Goal: Find specific page/section: Find specific page/section

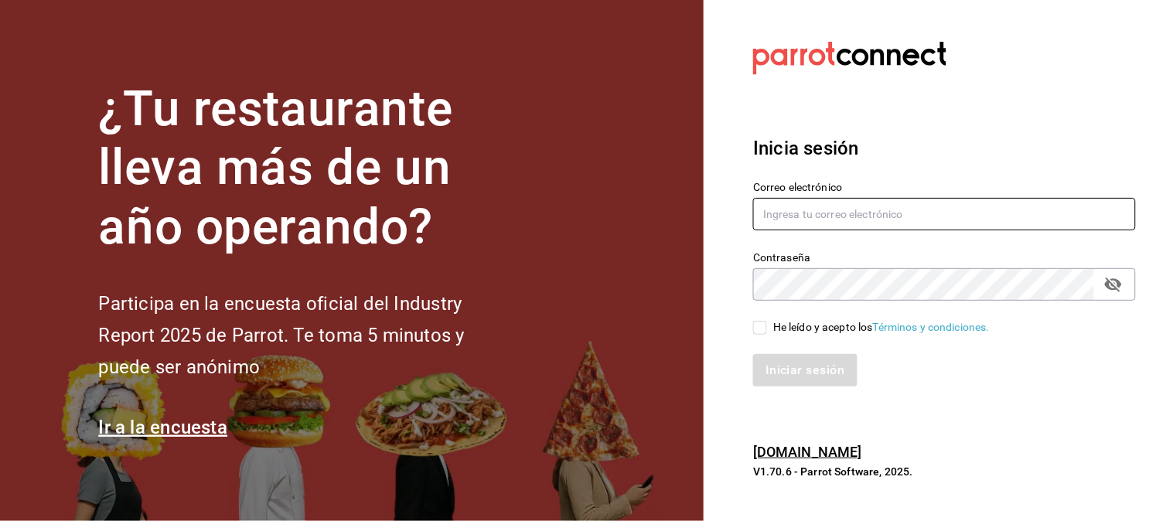
type input "elymarce05@gmail.com"
click at [760, 322] on input "He leído y acepto los Términos y condiciones." at bounding box center [760, 328] width 14 height 14
checkbox input "true"
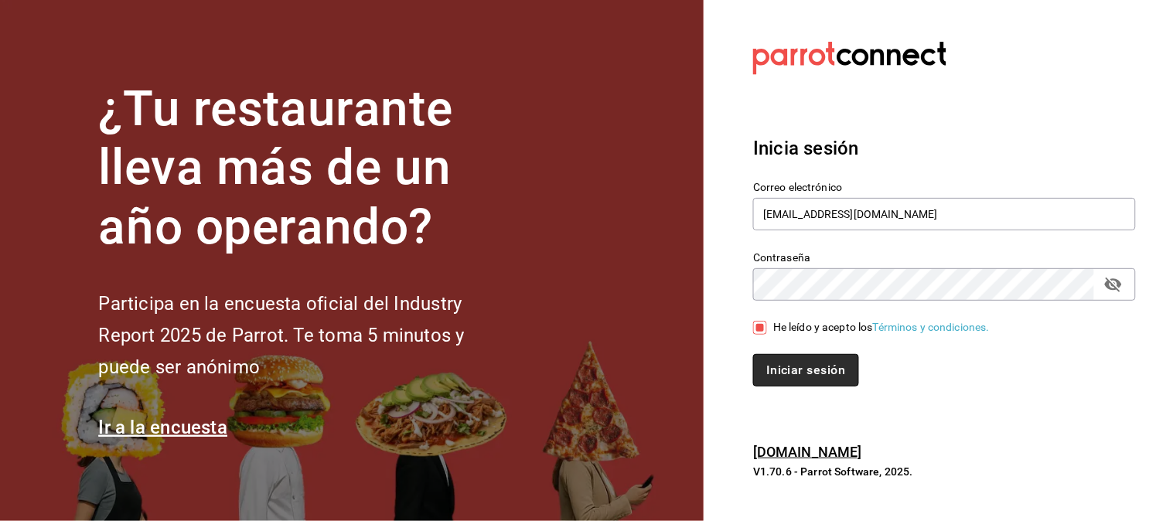
click at [804, 379] on button "Iniciar sesión" at bounding box center [805, 370] width 105 height 32
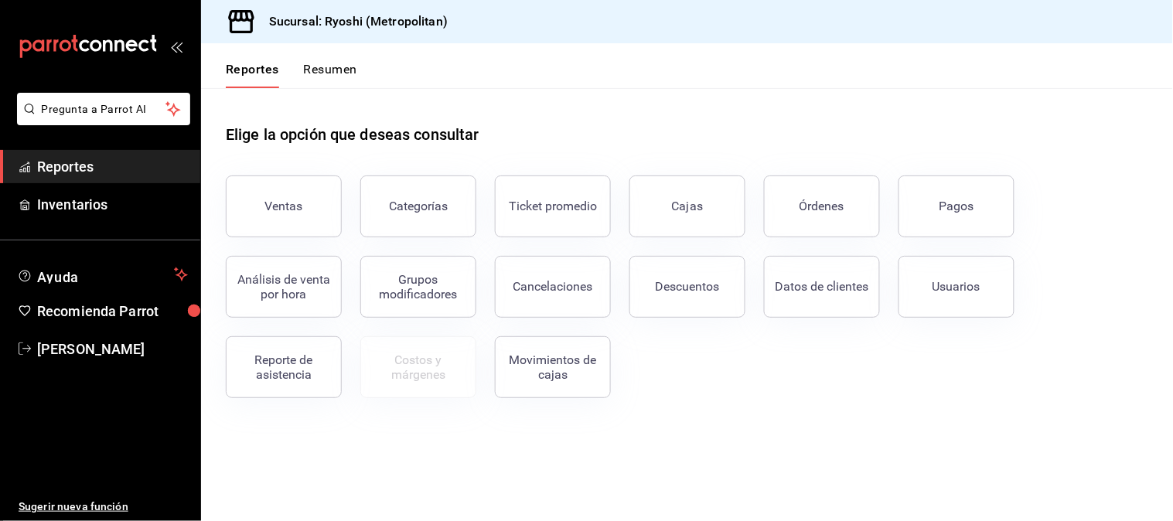
click at [179, 43] on icon "open_drawer_menu" at bounding box center [176, 46] width 12 height 12
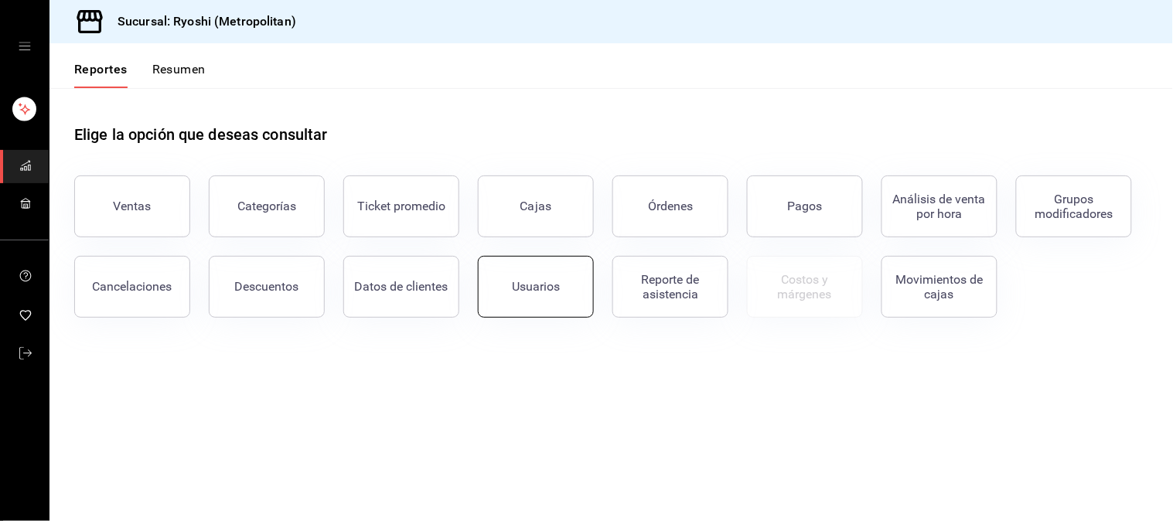
click at [503, 287] on button "Usuarios" at bounding box center [536, 287] width 116 height 62
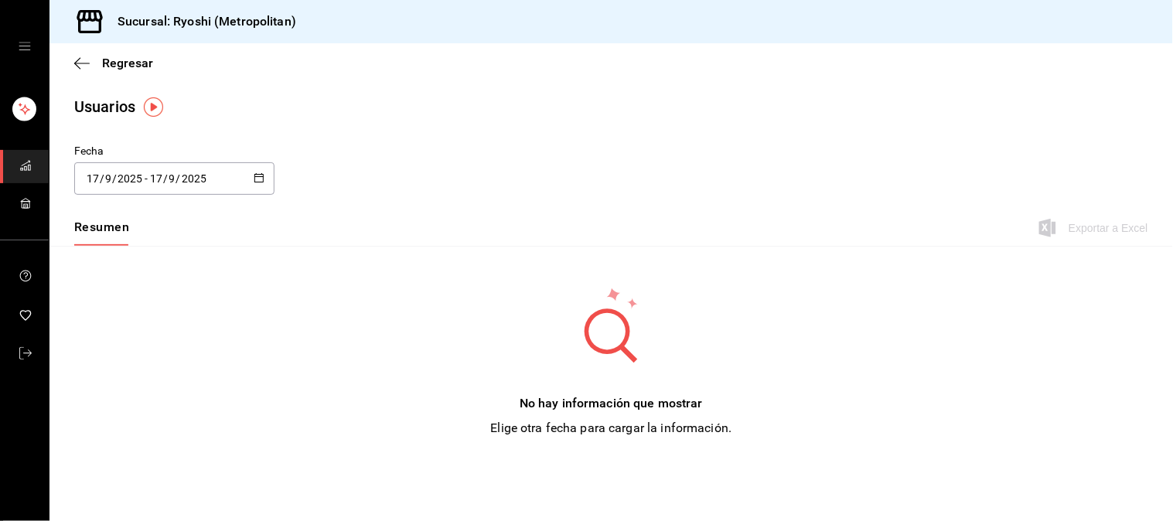
click at [72, 65] on div "Regresar" at bounding box center [611, 62] width 1124 height 39
click at [72, 62] on div "Regresar" at bounding box center [611, 62] width 1124 height 39
click at [76, 65] on icon "button" at bounding box center [77, 63] width 6 height 12
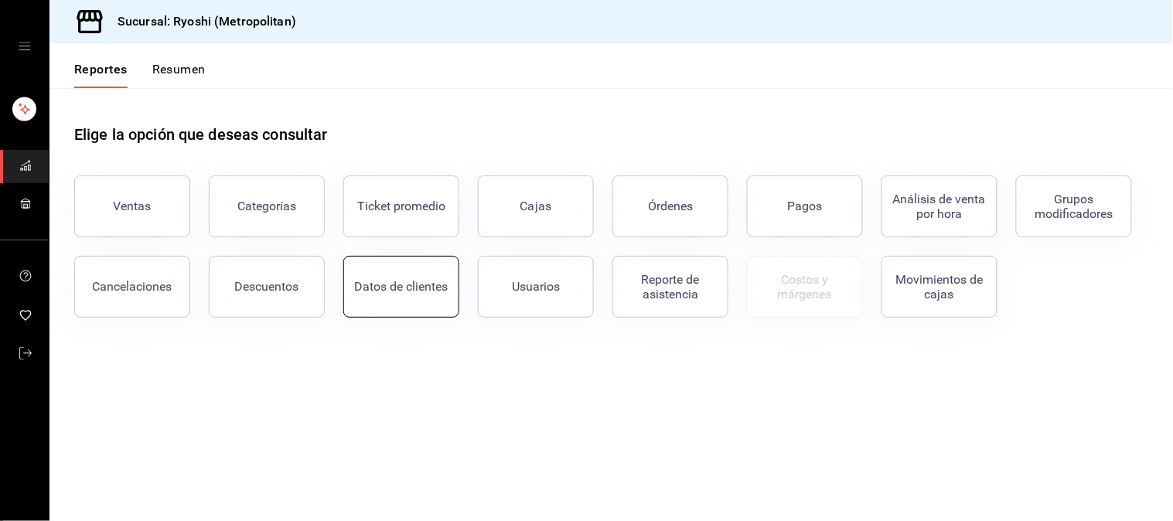
click at [411, 279] on div "Datos de clientes" at bounding box center [402, 286] width 94 height 15
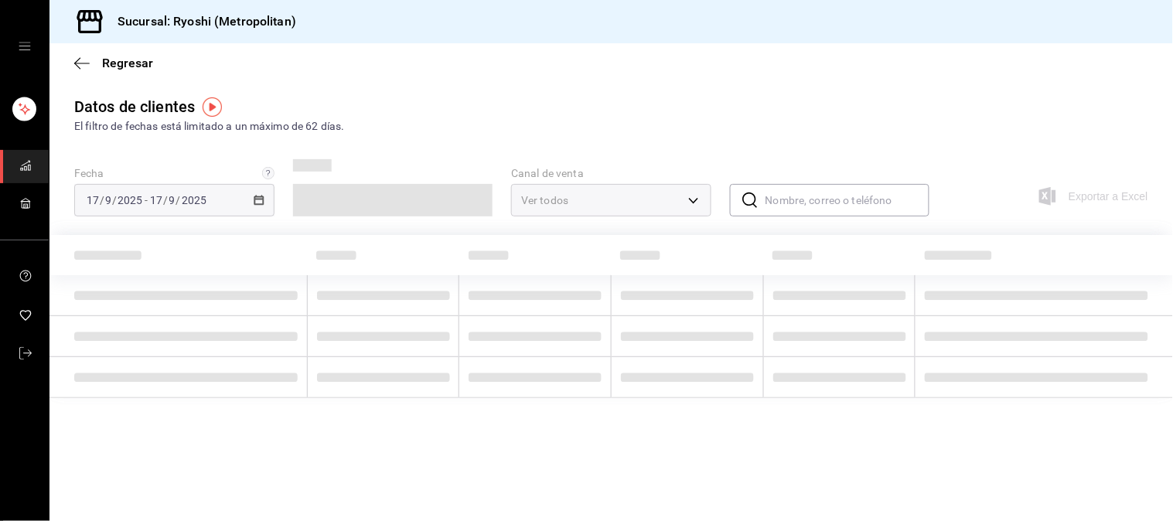
type input "PARROT,DIDI_FOOD,ONLINE"
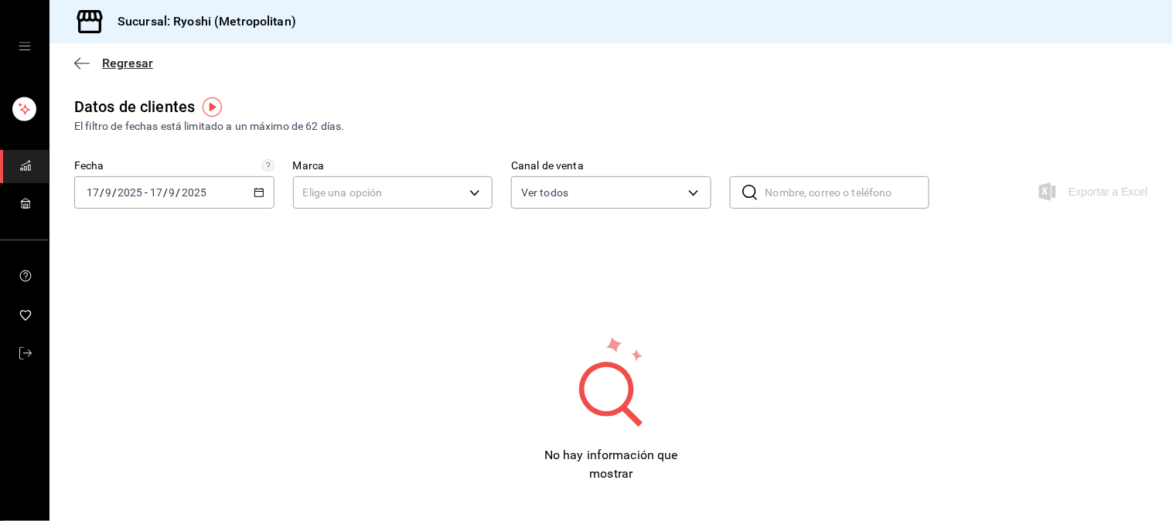
click at [82, 63] on icon "button" at bounding box center [81, 63] width 15 height 14
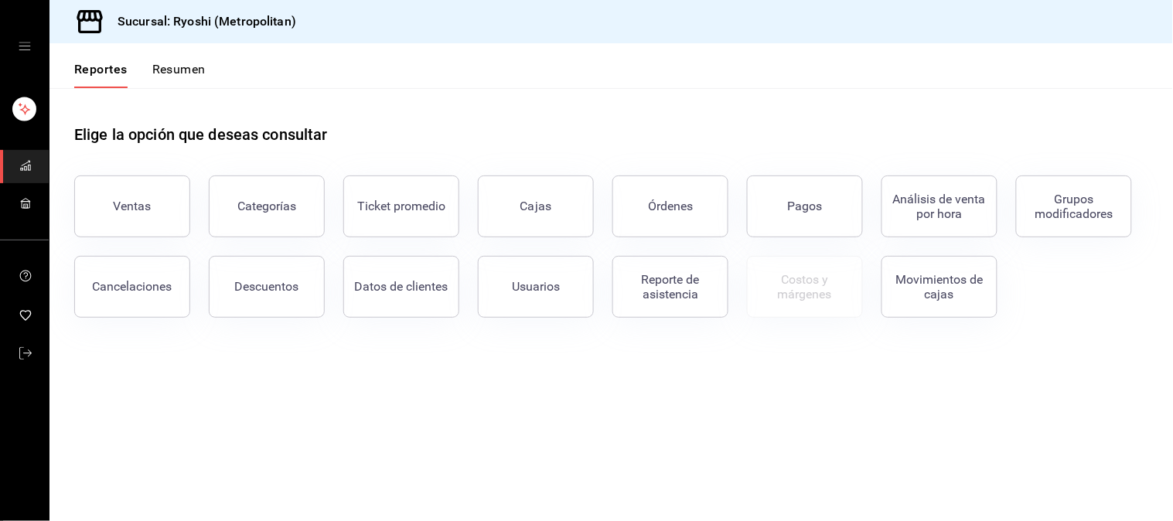
click at [33, 52] on div "mailbox folders" at bounding box center [24, 46] width 49 height 93
click at [29, 49] on icon "open drawer" at bounding box center [25, 46] width 12 height 12
